Goal: Transaction & Acquisition: Purchase product/service

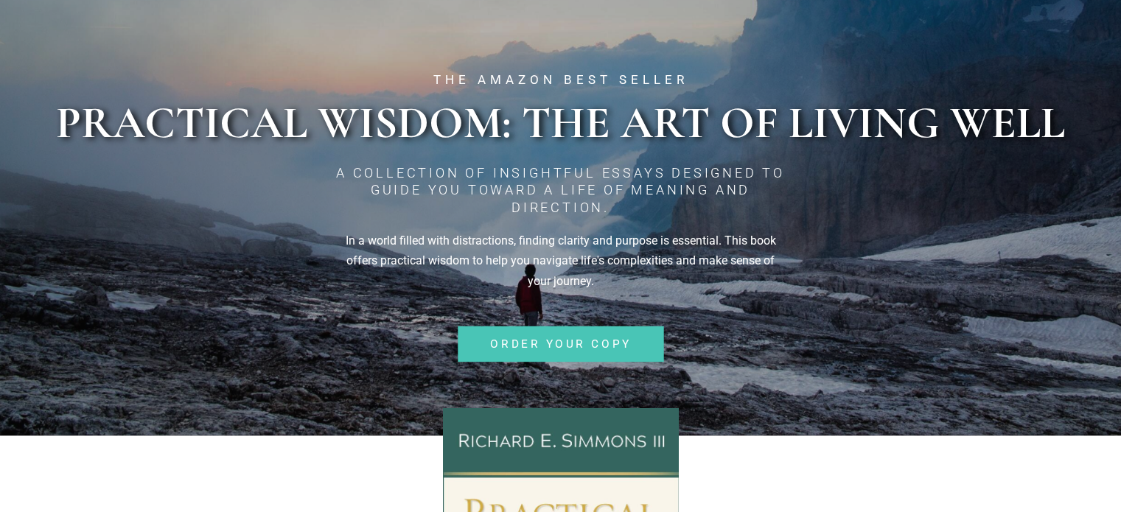
scroll to position [221, 0]
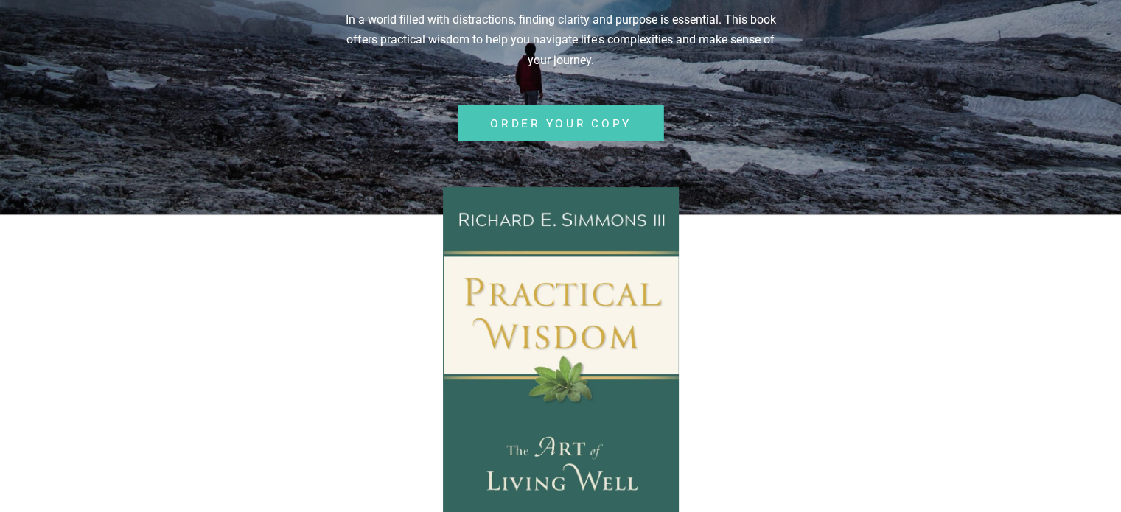
click at [562, 117] on span "ORDER YOUR COPY" at bounding box center [560, 122] width 141 height 11
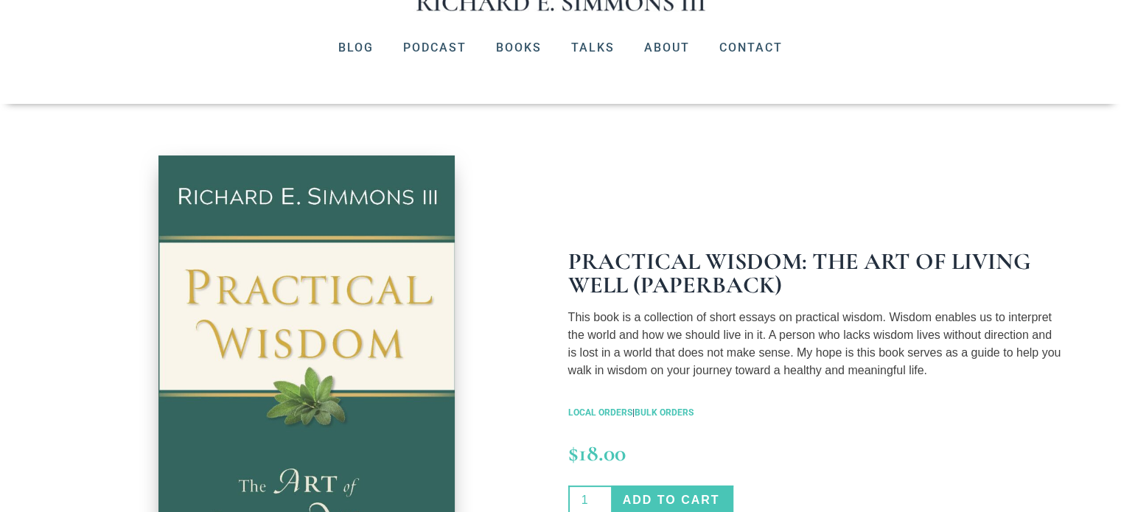
scroll to position [368, 0]
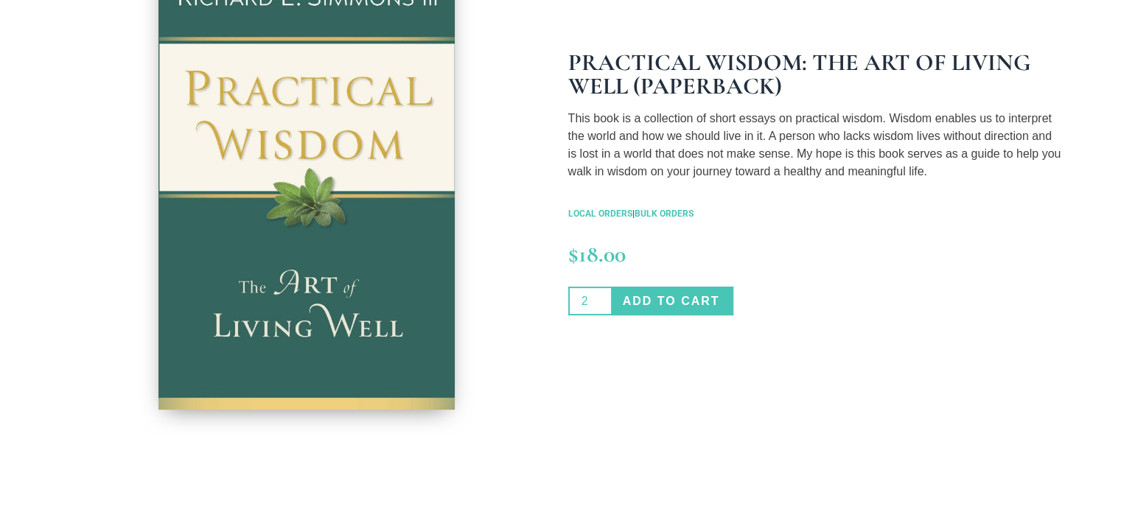
click at [601, 295] on input "2" at bounding box center [589, 301] width 43 height 29
click at [601, 295] on input "3" at bounding box center [589, 301] width 43 height 29
click at [601, 295] on input "4" at bounding box center [589, 301] width 43 height 29
click at [601, 295] on input "5" at bounding box center [589, 301] width 43 height 29
click at [601, 295] on input "6" at bounding box center [589, 301] width 43 height 29
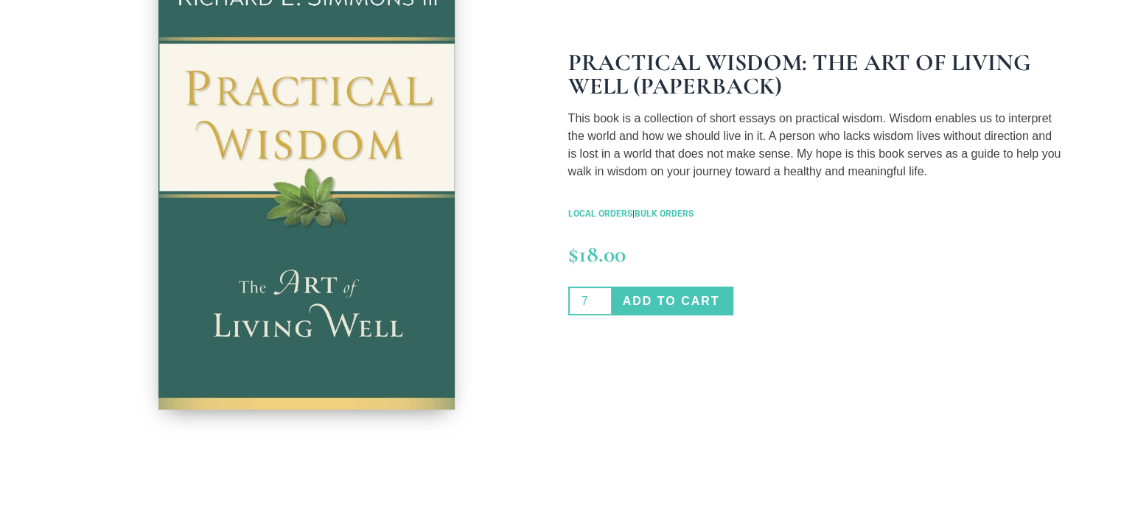
click at [601, 295] on input "7" at bounding box center [589, 301] width 43 height 29
click at [601, 295] on input "8" at bounding box center [589, 301] width 43 height 29
click at [601, 295] on input "9" at bounding box center [589, 301] width 43 height 29
type input "10"
click at [601, 295] on input "10" at bounding box center [589, 301] width 43 height 29
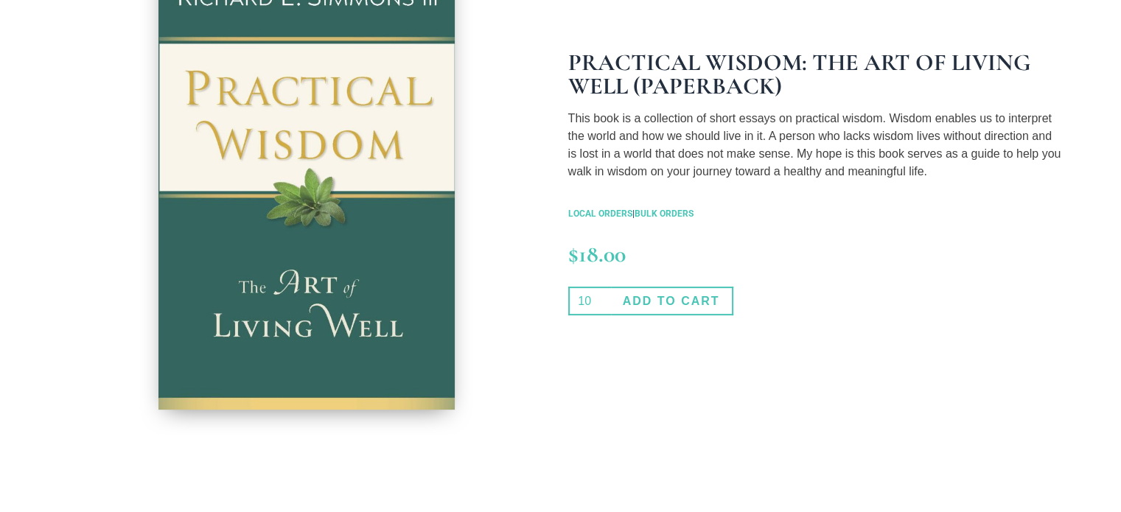
click at [692, 290] on button "Add to cart" at bounding box center [672, 301] width 122 height 29
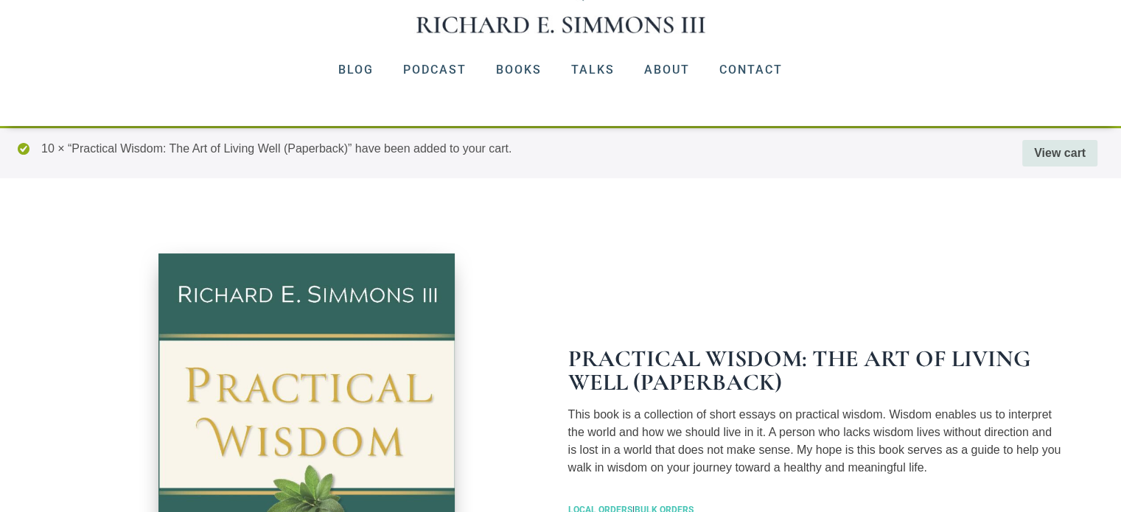
scroll to position [74, 0]
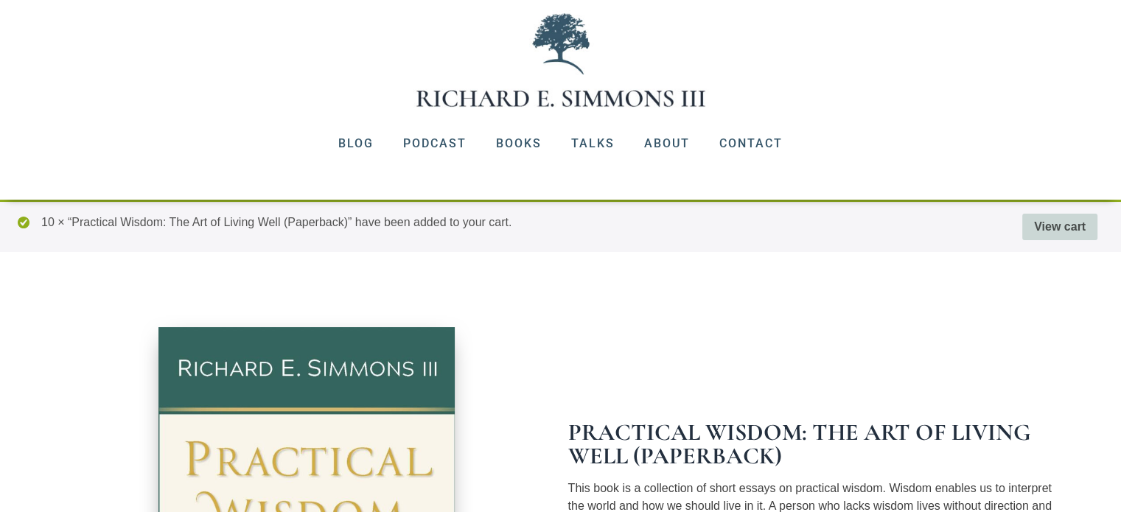
click at [1054, 227] on link "View cart" at bounding box center [1059, 227] width 75 height 27
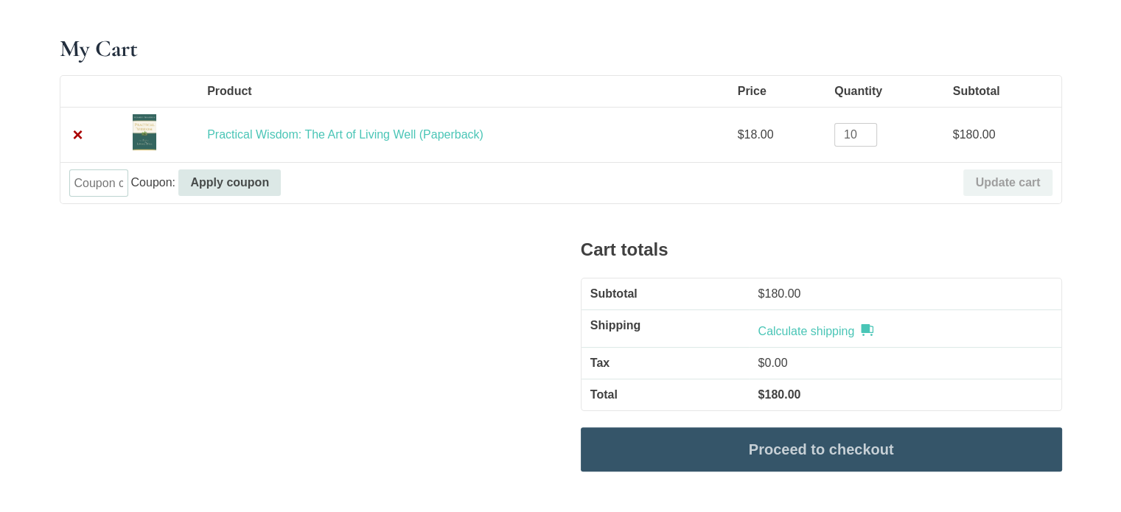
scroll to position [295, 0]
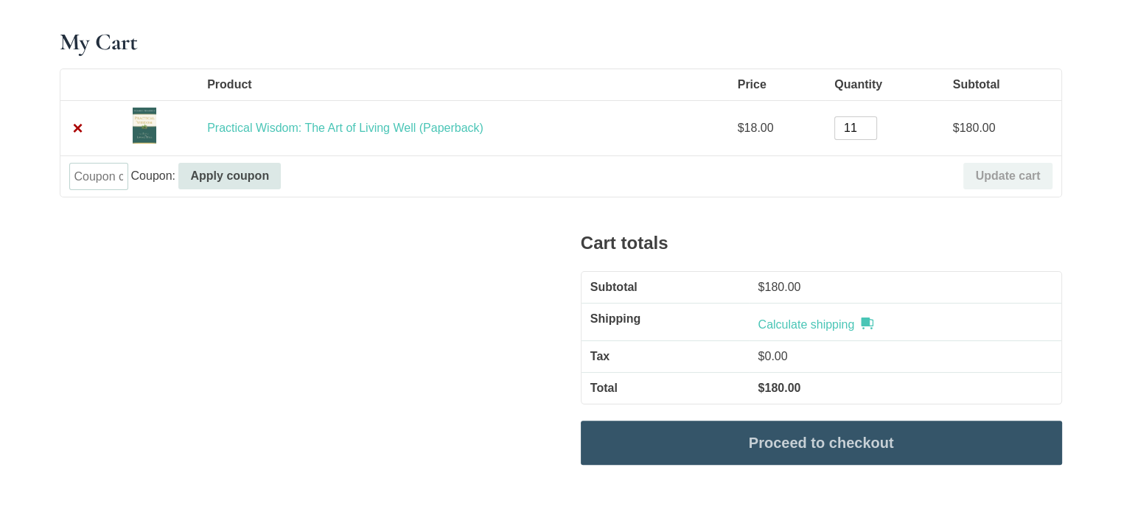
click at [872, 126] on input "11" at bounding box center [855, 128] width 43 height 24
type input "12"
click at [868, 123] on input "12" at bounding box center [855, 128] width 43 height 24
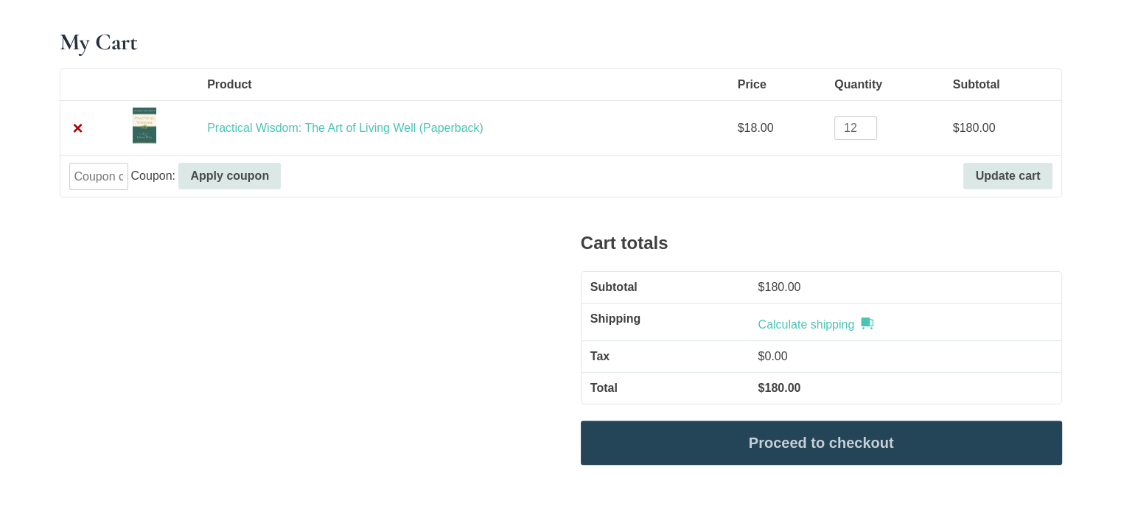
click at [937, 441] on link "Proceed to checkout" at bounding box center [821, 443] width 481 height 44
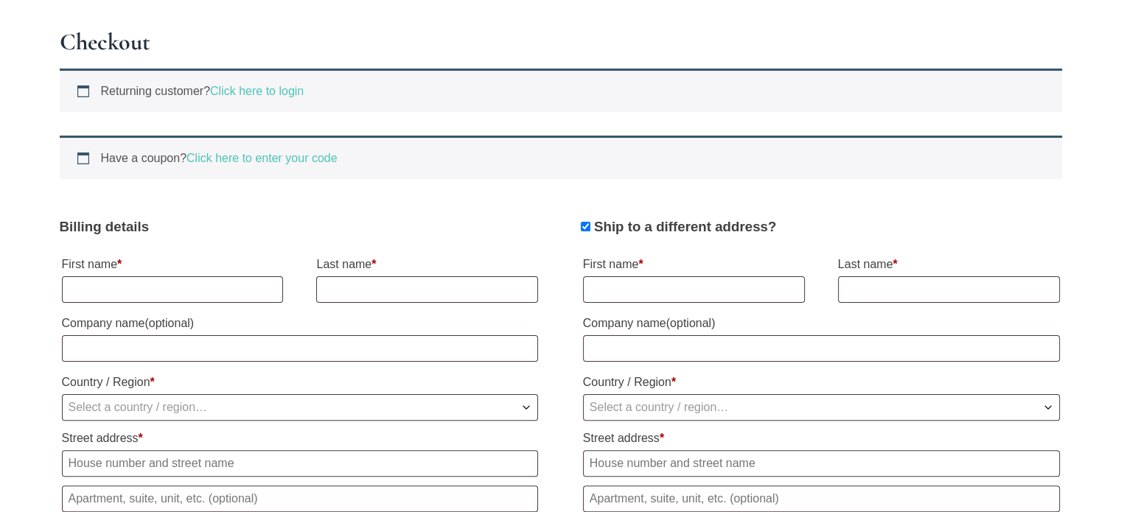
scroll to position [368, 0]
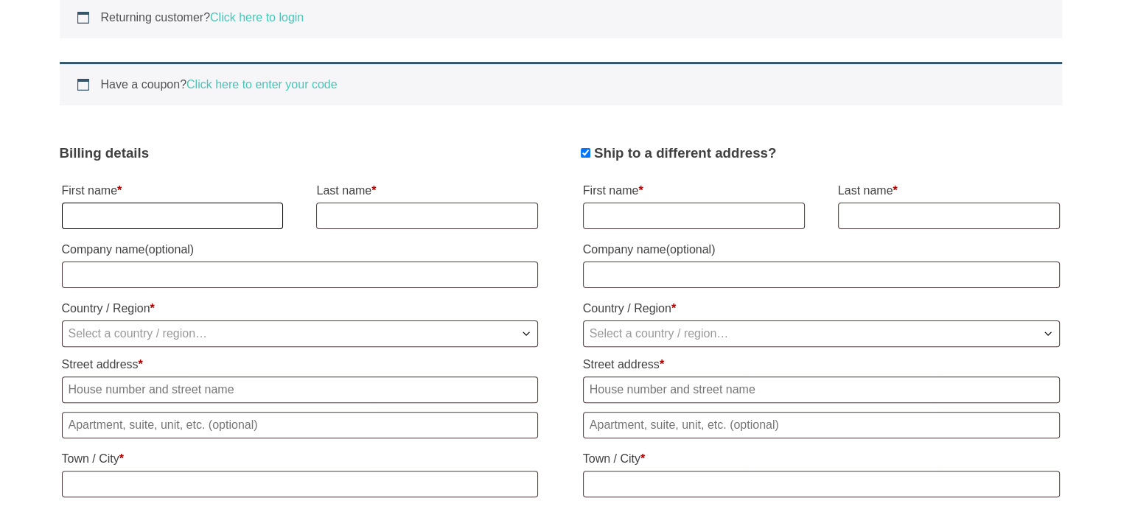
drag, startPoint x: 239, startPoint y: 203, endPoint x: 235, endPoint y: 210, distance: 8.2
click at [239, 203] on input "First name *" at bounding box center [173, 216] width 222 height 27
type input "Mark"
type input "Lile-King"
type input "[DEMOGRAPHIC_DATA]"
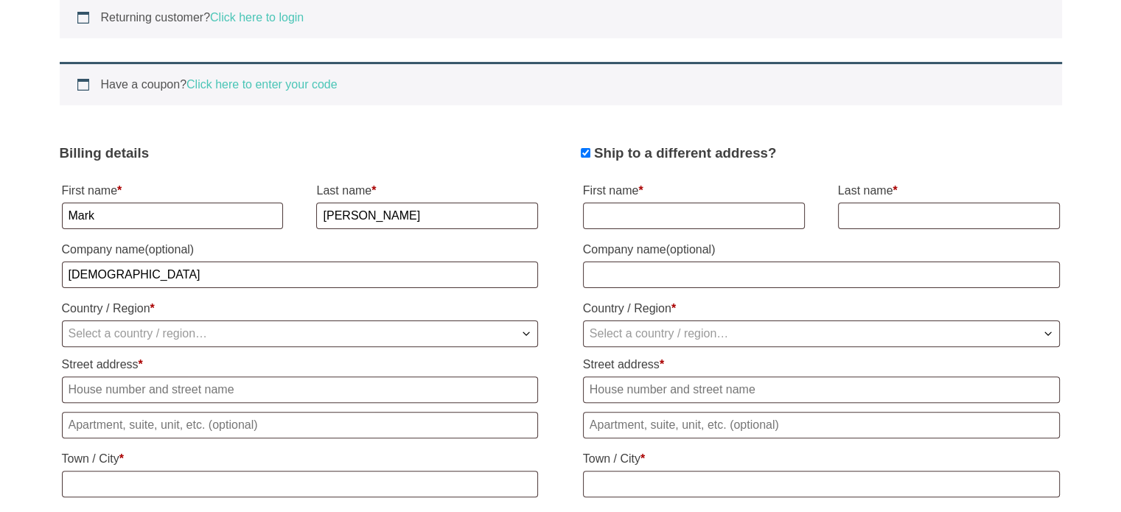
select select "US"
type input "[STREET_ADDRESS][PERSON_NAME]"
type input "Greensboro"
type input "27401"
type input "3372736149"
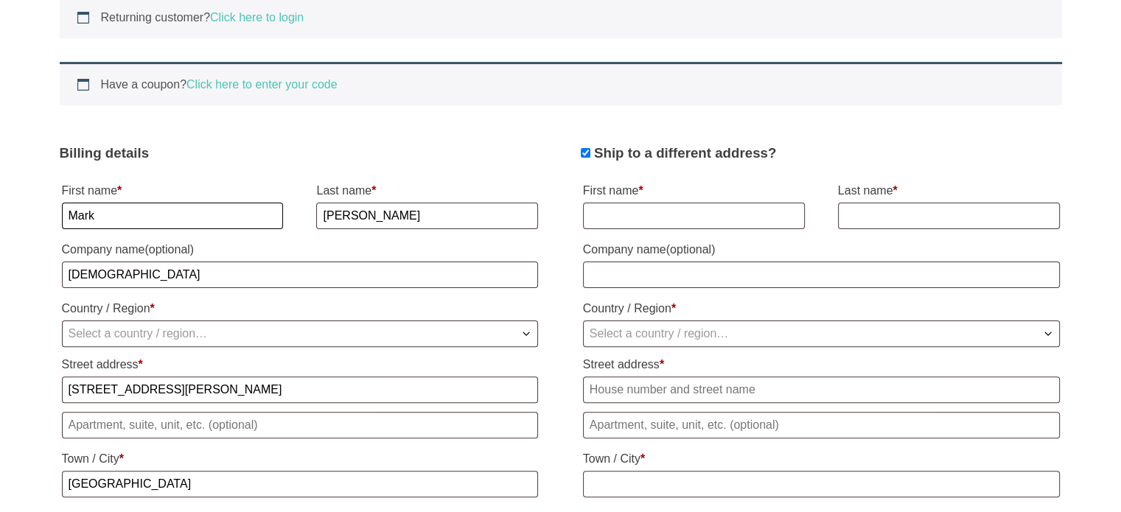
select select "US"
select select "NC"
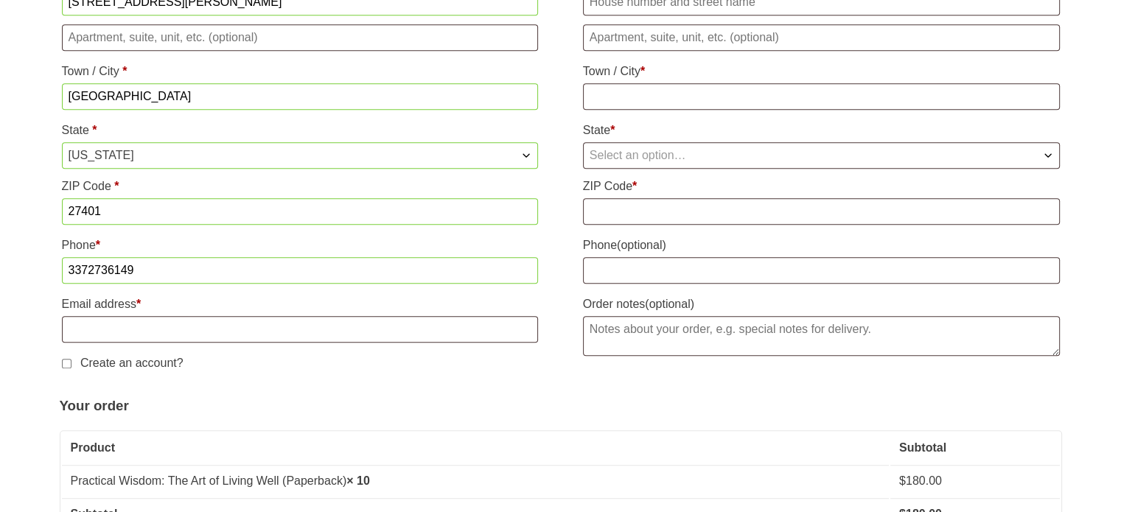
scroll to position [802, 0]
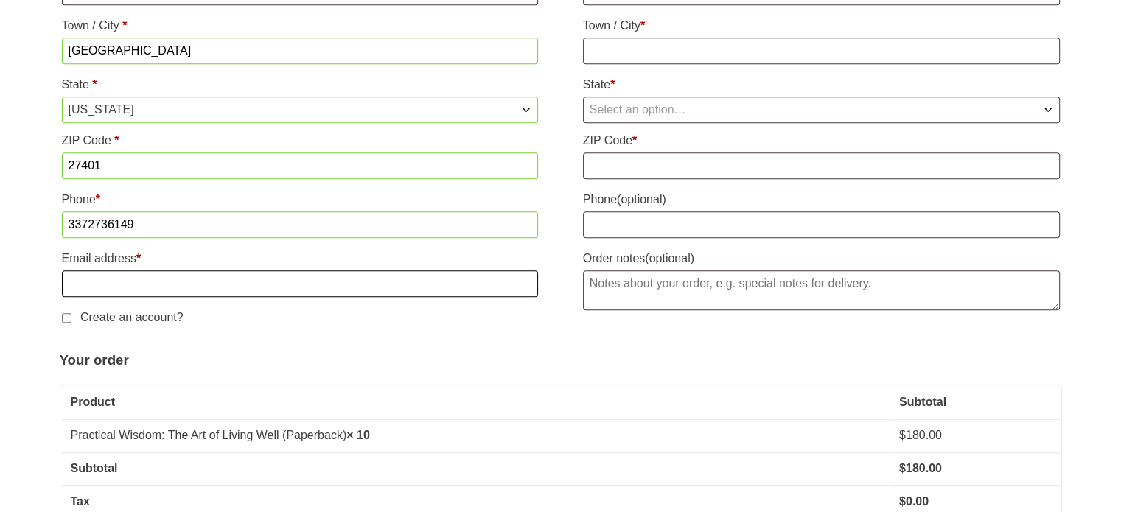
click at [262, 279] on input "Email address *" at bounding box center [300, 283] width 477 height 27
type input "[EMAIL_ADDRESS][DOMAIN_NAME]"
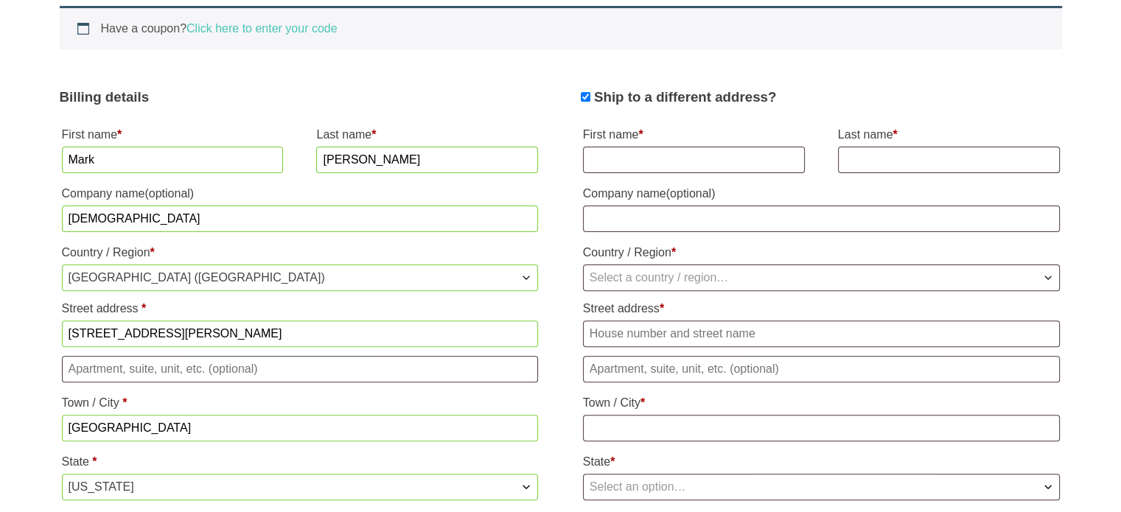
scroll to position [433, 0]
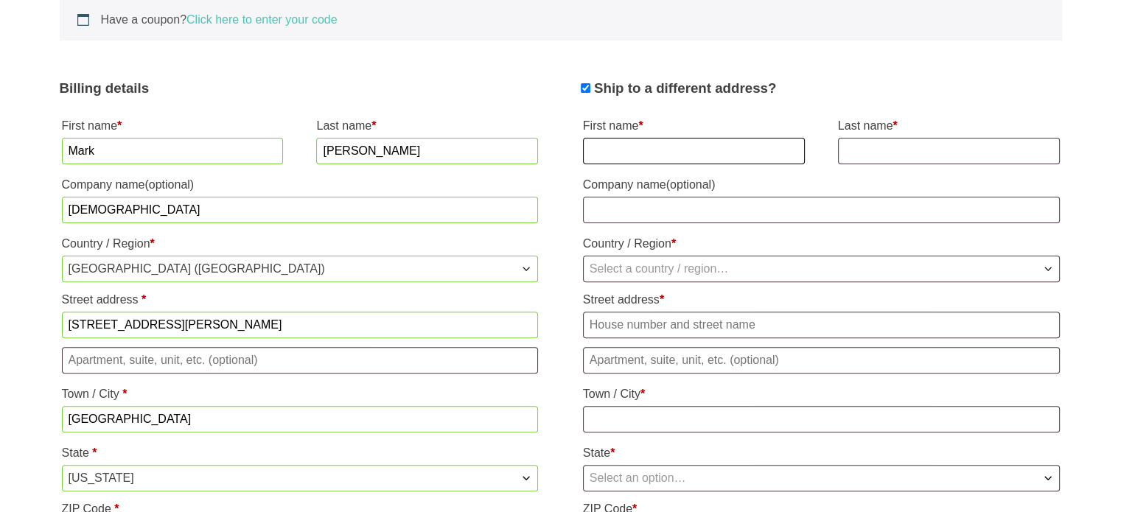
click at [643, 147] on input "First name *" at bounding box center [694, 151] width 222 height 27
type input "Mark"
type input "Lile-King"
type input "[DEMOGRAPHIC_DATA]"
select select "US"
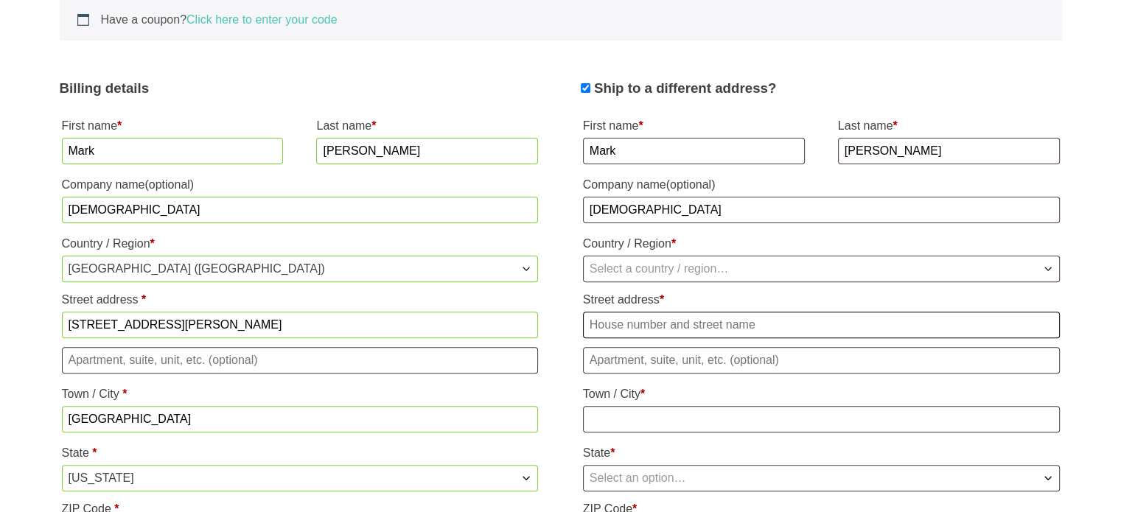
type input "[STREET_ADDRESS][PERSON_NAME]"
type input "Greensboro"
type input "27401"
type input "13372736149"
select select "US"
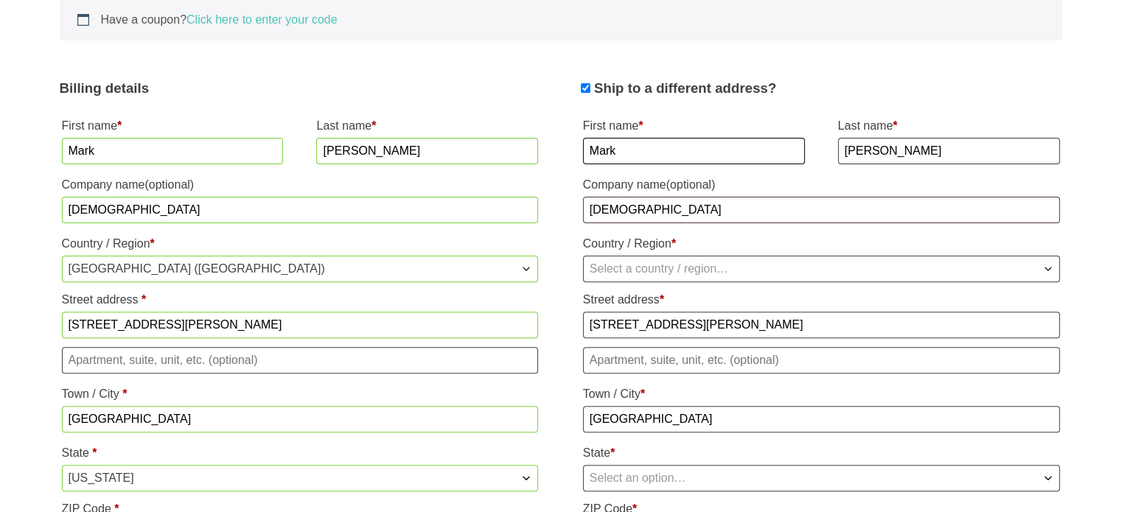
select select "NC"
select select "US"
select select "NC"
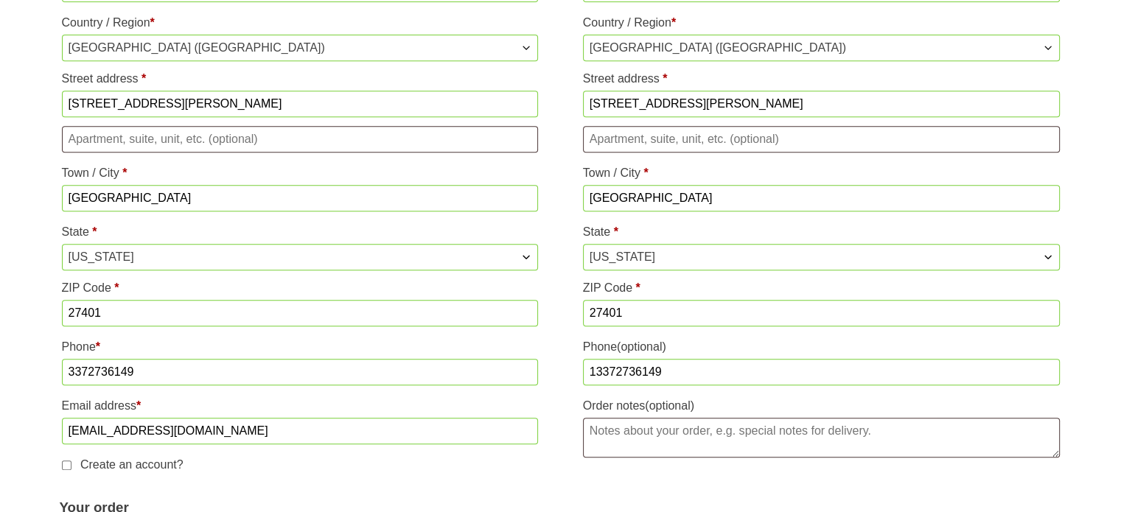
scroll to position [360, 0]
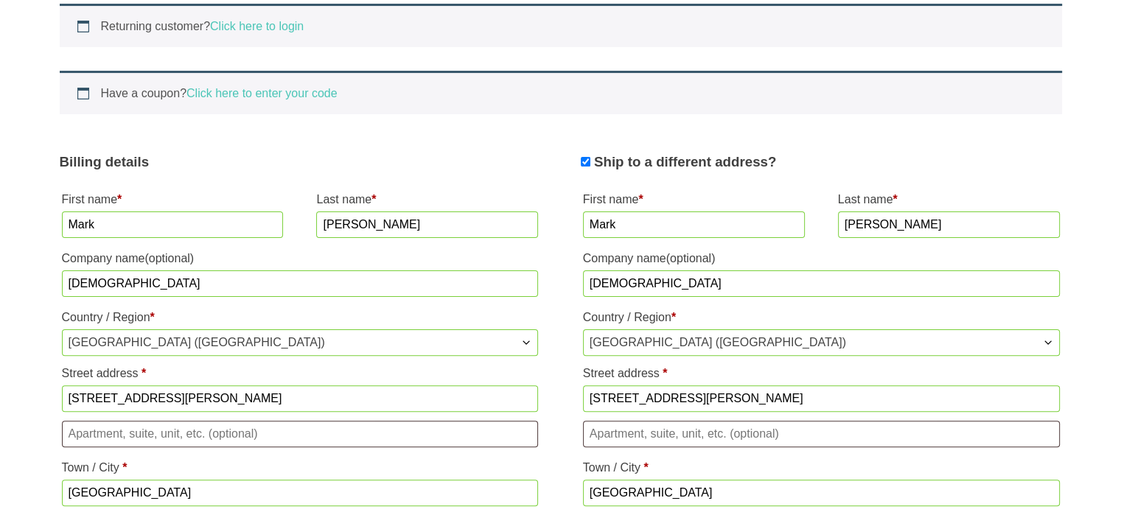
click at [734, 222] on input "Mark" at bounding box center [694, 224] width 222 height 27
select select
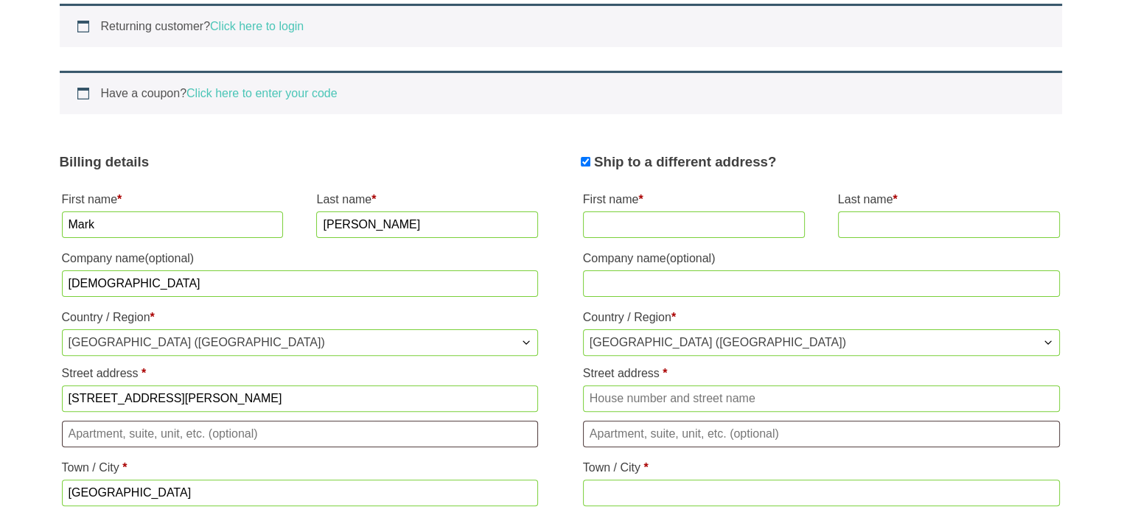
select select "US"
select select "NC"
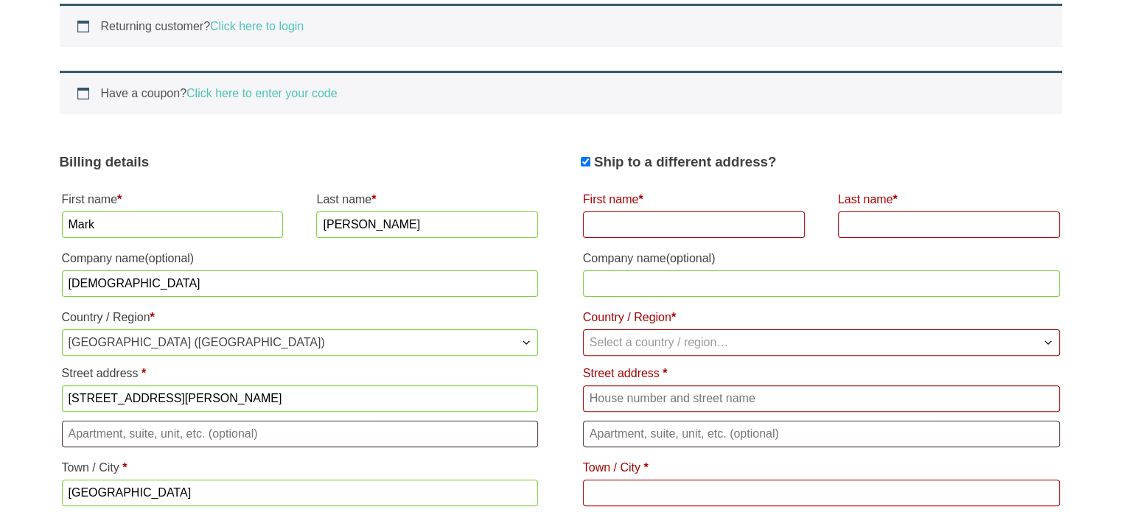
click at [665, 223] on input "First name *" at bounding box center [694, 224] width 222 height 27
type input "Mark"
type input "Lile-King"
type input "Holy Trinity Episcopal Church, Greensboro, NC"
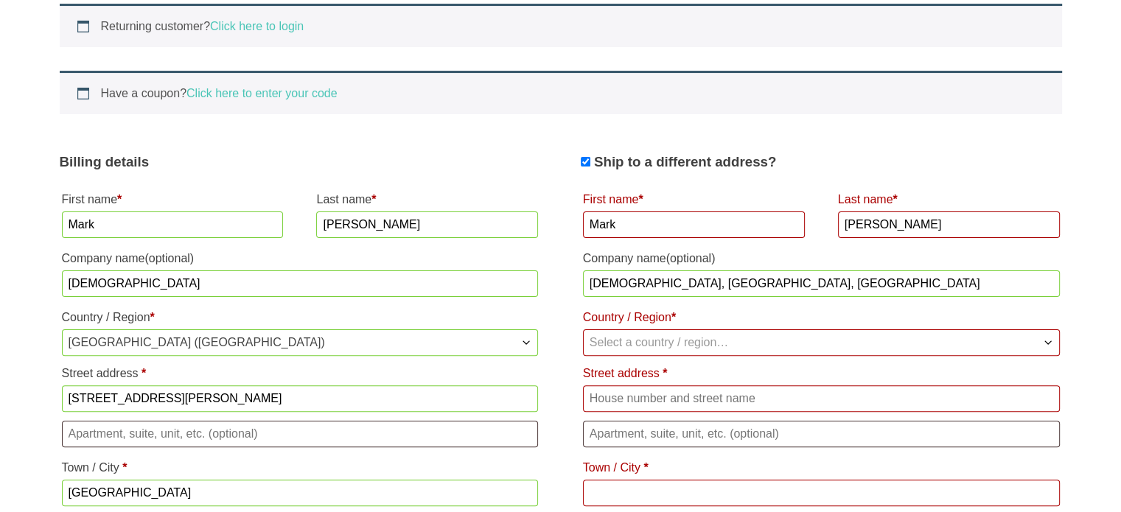
select select "US"
type input "[STREET_ADDRESS]"
type input "Summerfield"
type input "27358"
type input "13366810425"
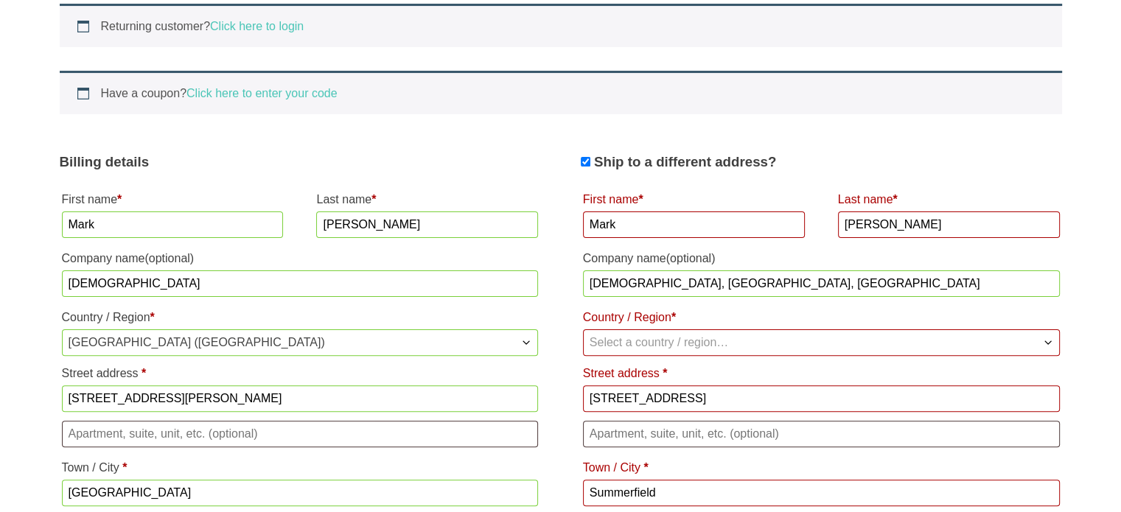
select select "US"
select select "NC"
select select "US"
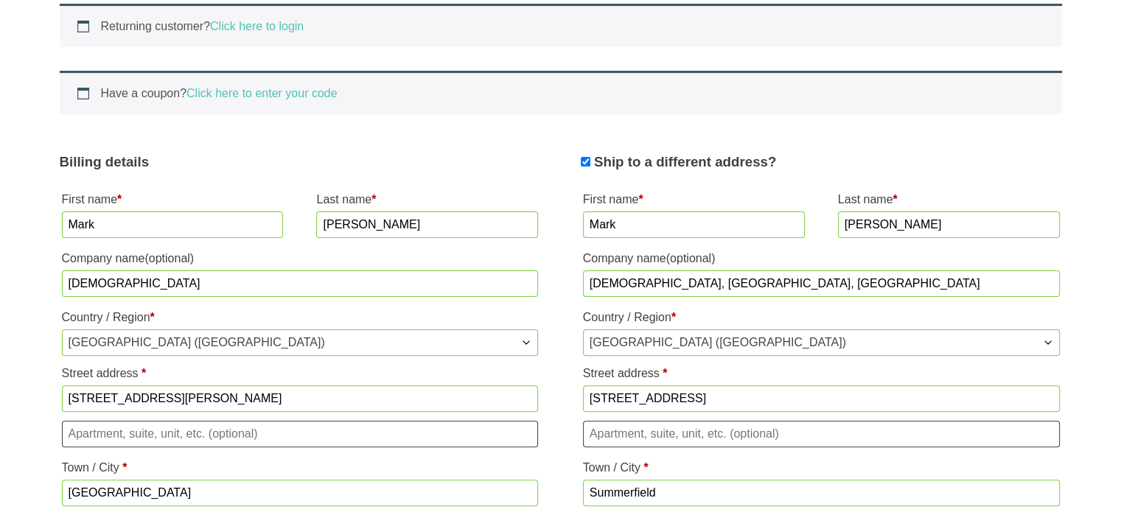
select select "NC"
drag, startPoint x: 846, startPoint y: 280, endPoint x: 447, endPoint y: 279, distance: 399.4
click at [449, 279] on div "Billing details First name * Mark Last name * Lile-King Company name (optional)…" at bounding box center [561, 458] width 1002 height 641
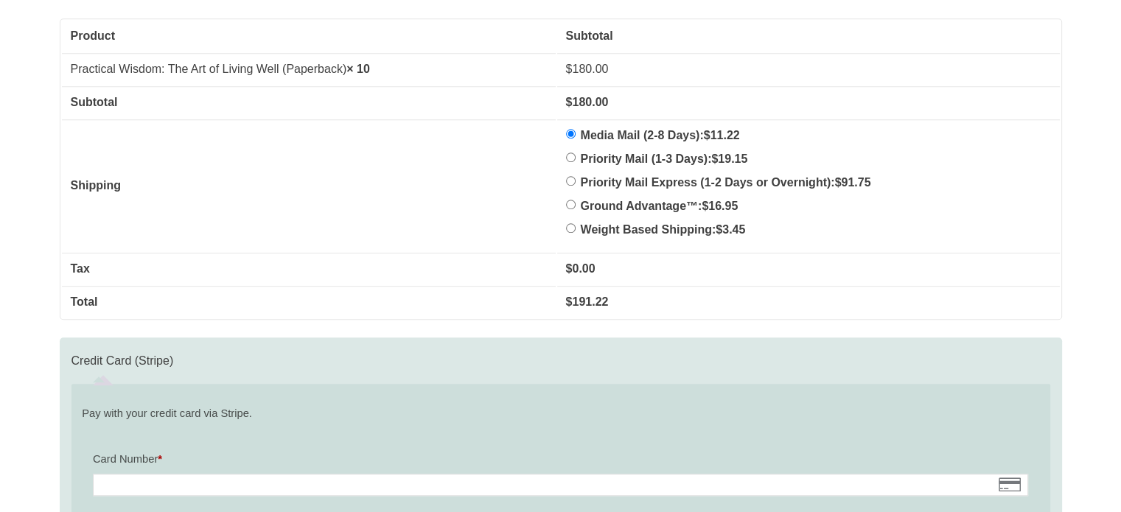
scroll to position [1391, 0]
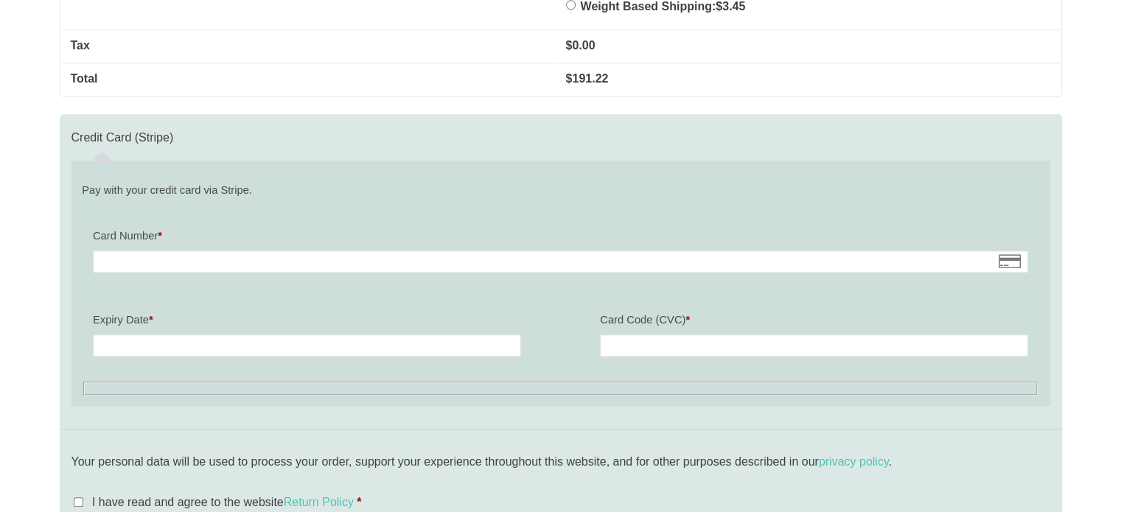
click at [225, 242] on label "Card Number *" at bounding box center [560, 235] width 935 height 21
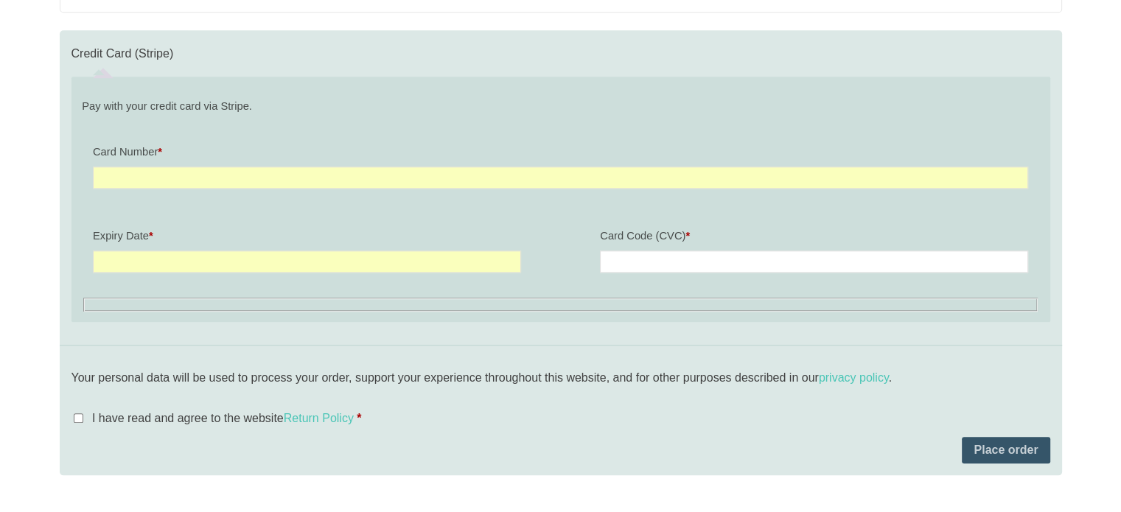
scroll to position [1612, 0]
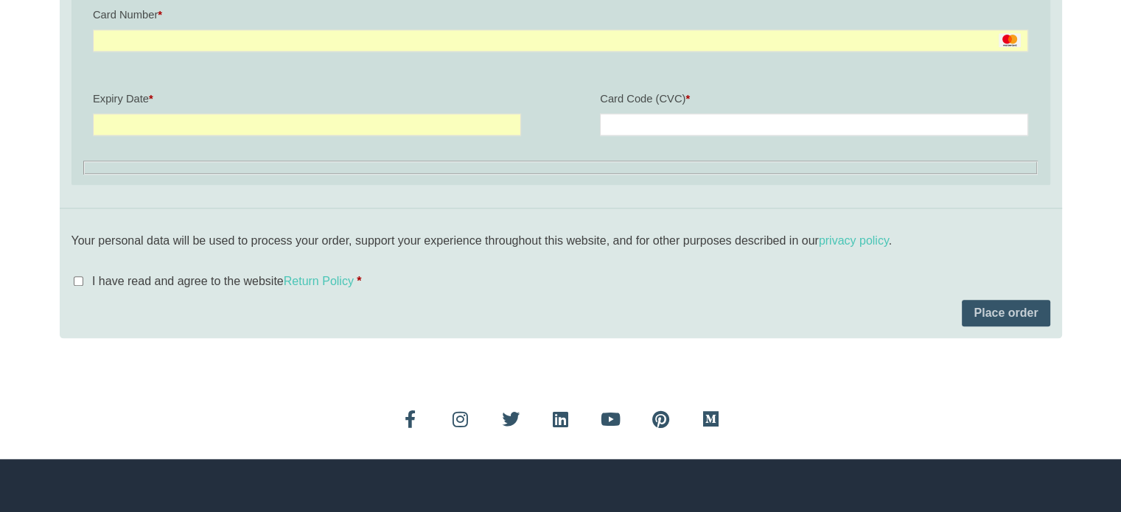
click at [80, 276] on input "I have read and agree to the website Return Policy *" at bounding box center [79, 281] width 10 height 10
checkbox input "true"
click at [996, 307] on button "Place order" at bounding box center [1006, 313] width 88 height 27
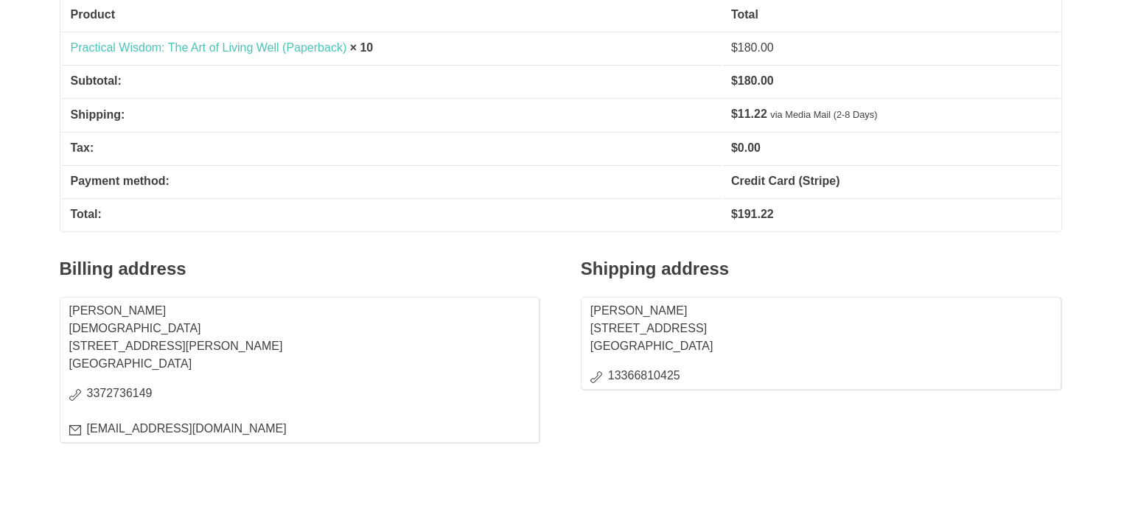
scroll to position [295, 0]
